Goal: Information Seeking & Learning: Check status

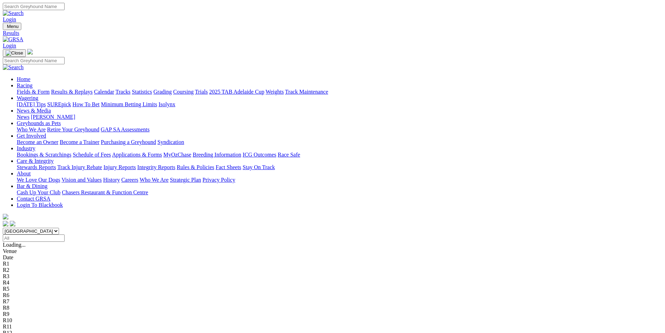
drag, startPoint x: 0, startPoint y: 0, endPoint x: 264, endPoint y: 87, distance: 278.4
click at [59, 228] on select "South Australia New South Wales Northern Territory Queensland Tasmania Victoria…" at bounding box center [31, 231] width 56 height 7
select select "QLD"
click at [59, 228] on select "South Australia New South Wales Northern Territory Queensland Tasmania Victoria…" at bounding box center [31, 231] width 56 height 7
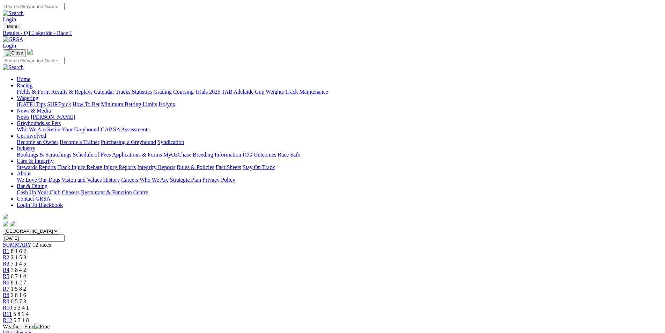
click at [12, 305] on link "R10" at bounding box center [7, 308] width 9 height 6
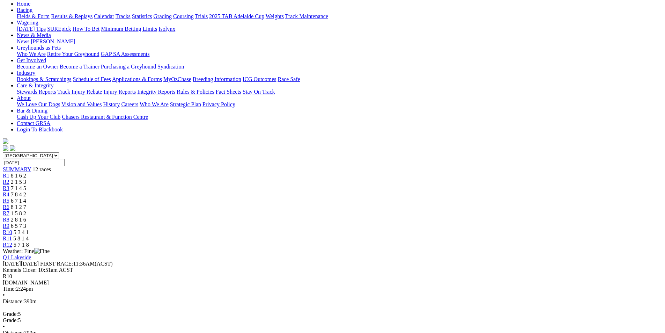
scroll to position [70, 0]
